Goal: Transaction & Acquisition: Purchase product/service

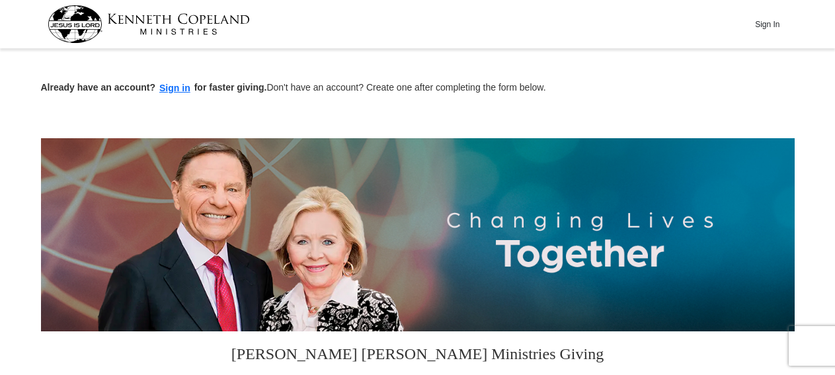
scroll to position [344, 0]
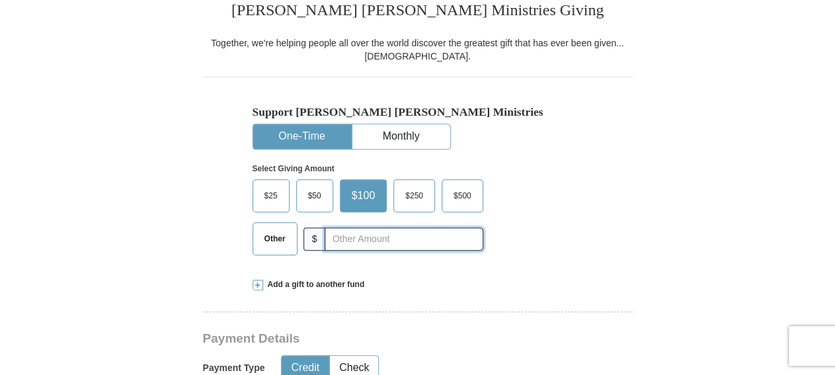
click at [413, 233] on input "text" at bounding box center [404, 239] width 158 height 23
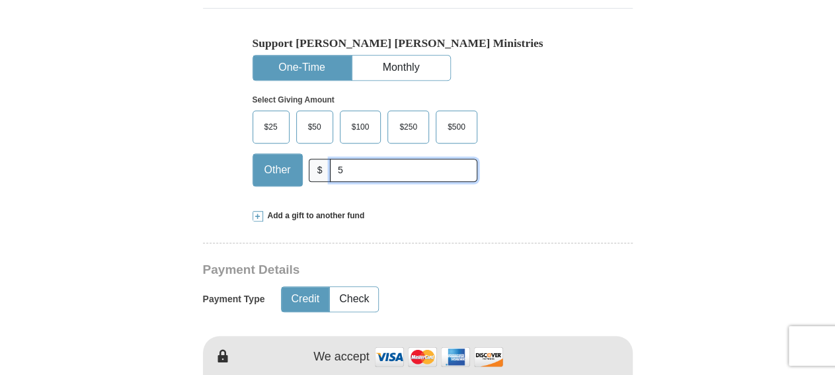
scroll to position [619, 0]
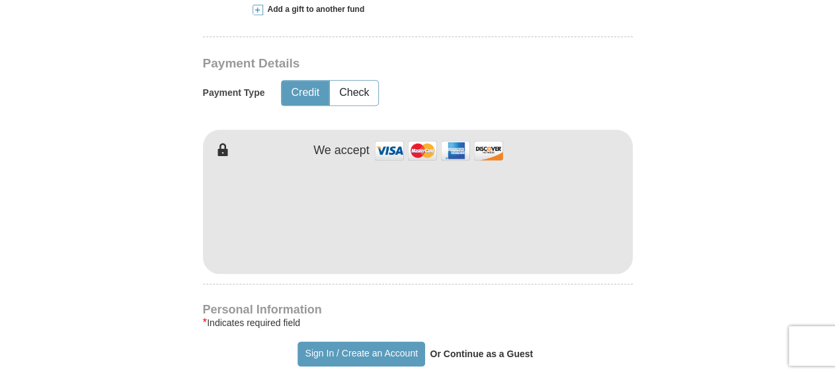
type input "5"
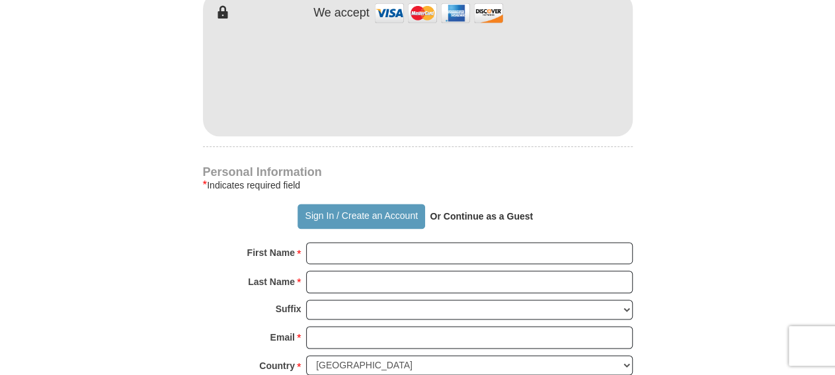
scroll to position [825, 0]
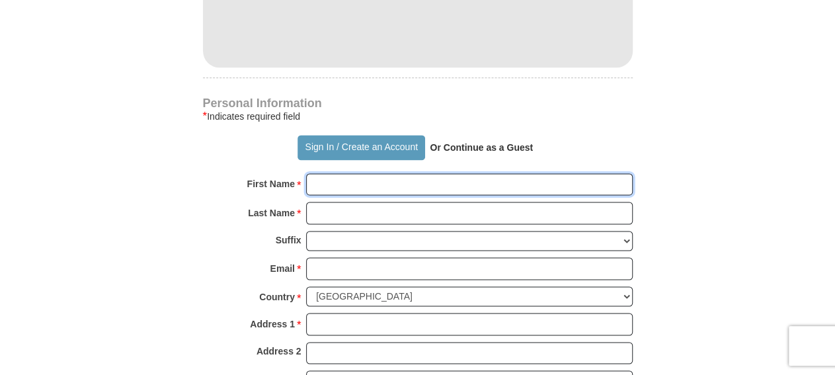
click at [429, 181] on input "First Name *" at bounding box center [469, 184] width 327 height 22
type input "LaDonald"
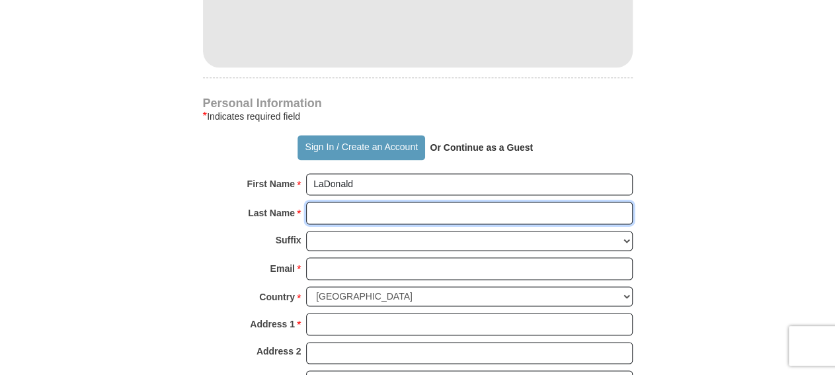
type input "[PERSON_NAME]"
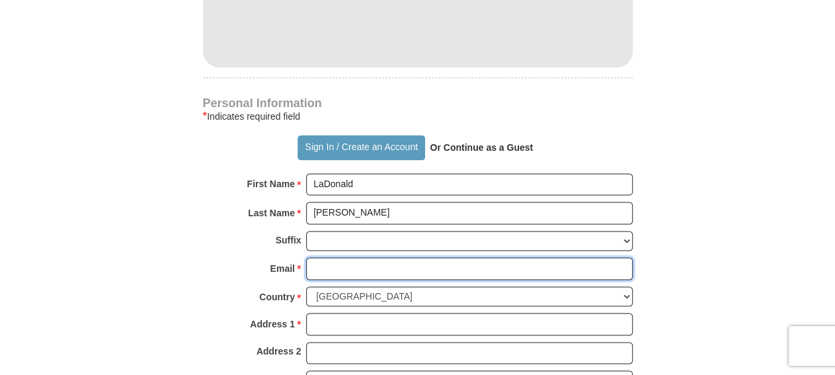
type input "[EMAIL_ADDRESS][DOMAIN_NAME]"
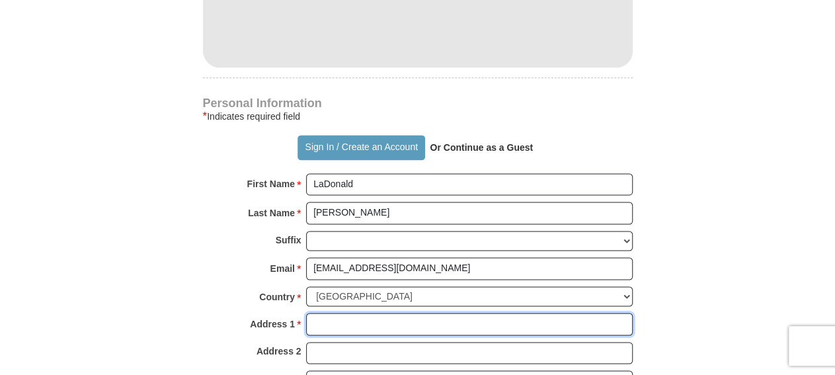
type input "[STREET_ADDRESS]"
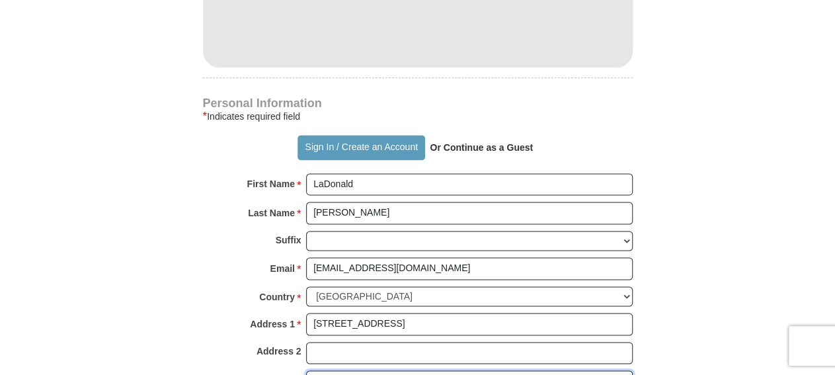
type input "Monroe"
select select "LA"
type input "71203"
type input "3186143092"
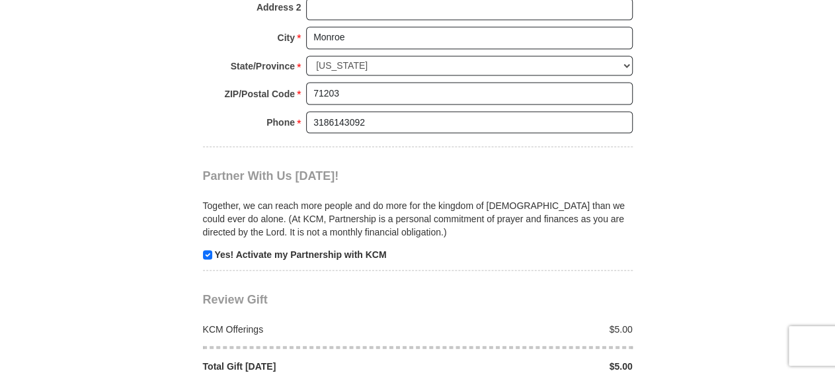
scroll to position [1238, 0]
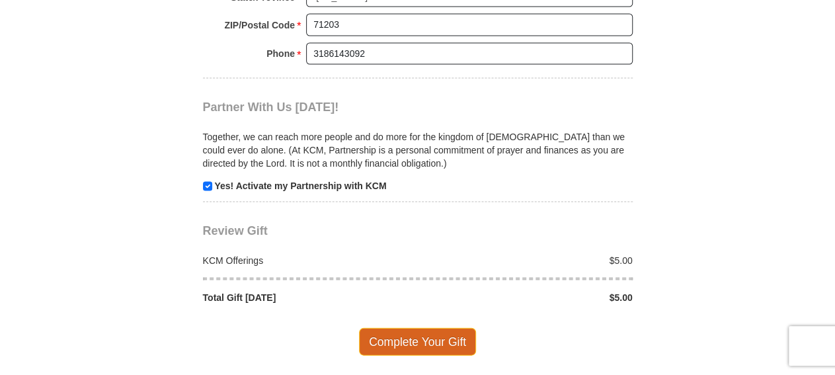
click at [420, 327] on span "Complete Your Gift" at bounding box center [417, 341] width 117 height 28
